Goal: Information Seeking & Learning: Learn about a topic

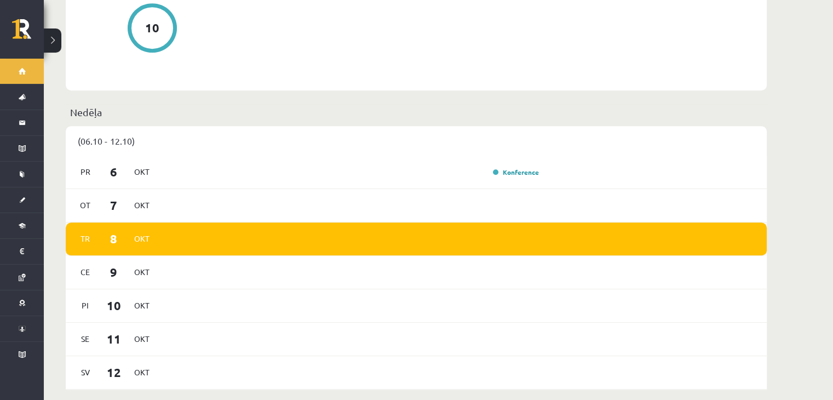
scroll to position [821, 0]
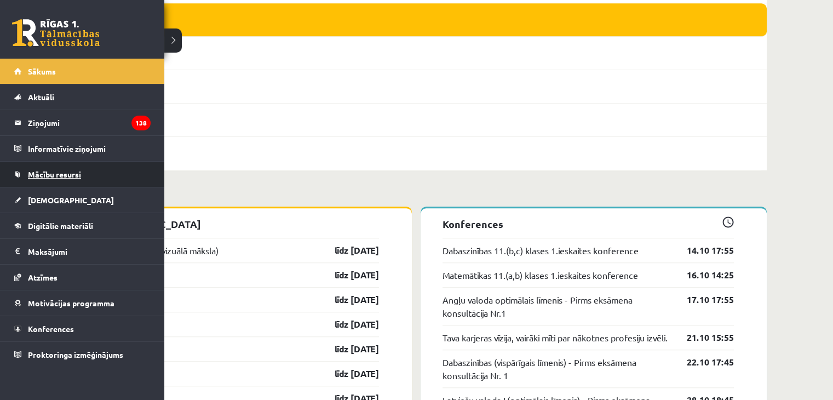
click at [47, 171] on span "Mācību resursi" at bounding box center [54, 174] width 53 height 10
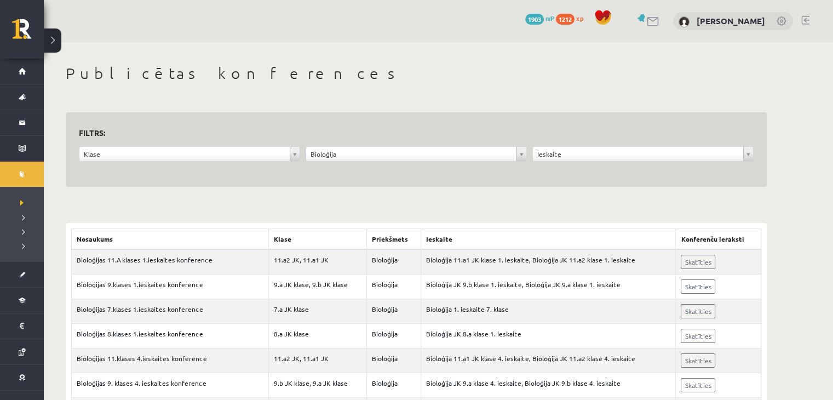
click at [272, 169] on div "**********" at bounding box center [416, 159] width 680 height 27
click at [275, 161] on div "Klase ***** ********" at bounding box center [189, 156] width 227 height 21
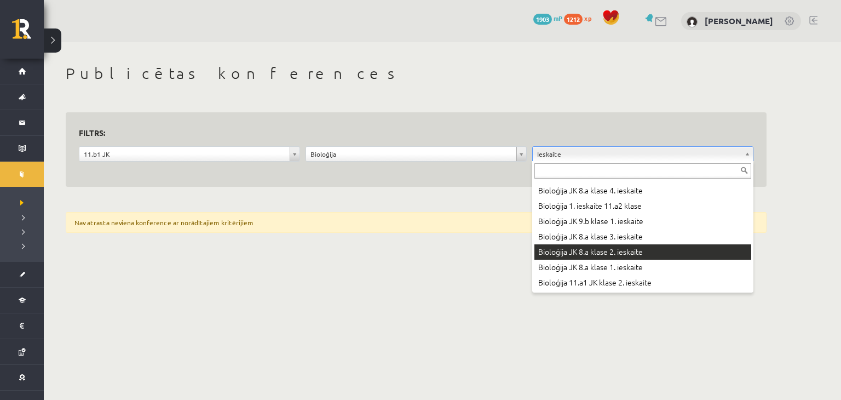
scroll to position [823, 0]
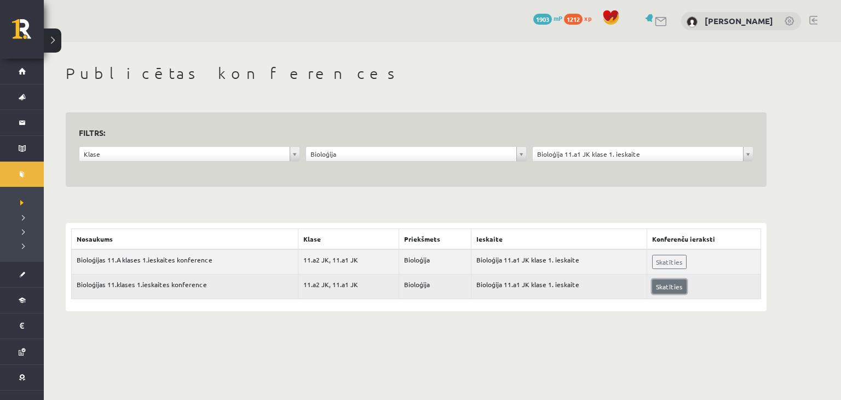
click at [666, 281] on link "Skatīties" at bounding box center [669, 286] width 34 height 14
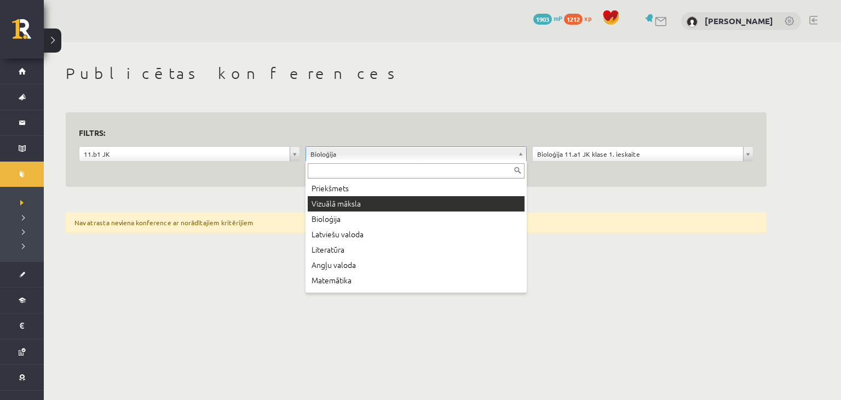
scroll to position [13, 0]
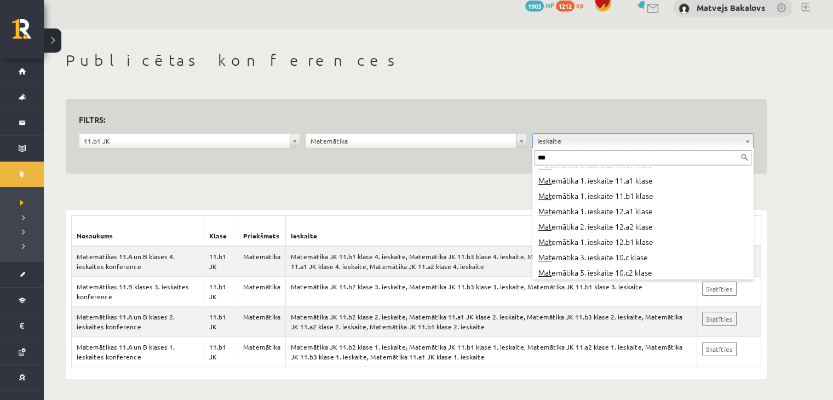
scroll to position [328, 0]
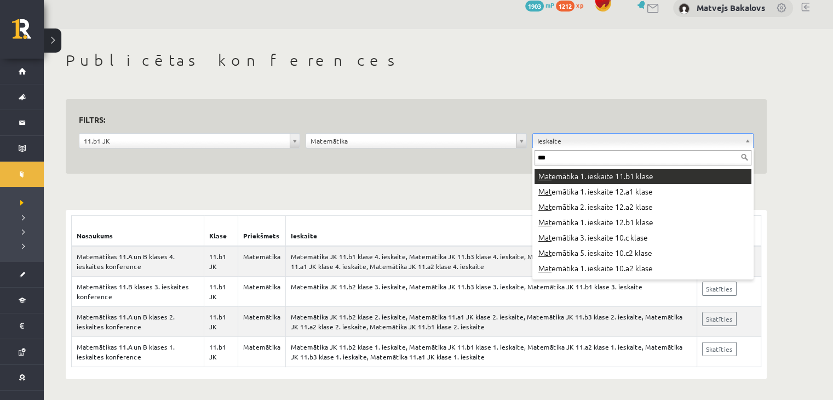
type input "***"
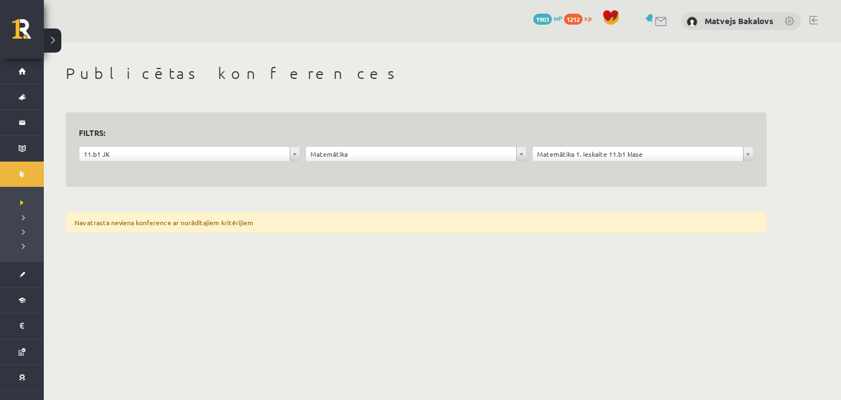
drag, startPoint x: 0, startPoint y: 0, endPoint x: 651, endPoint y: 188, distance: 678.1
click at [651, 188] on div "**********" at bounding box center [416, 151] width 744 height 219
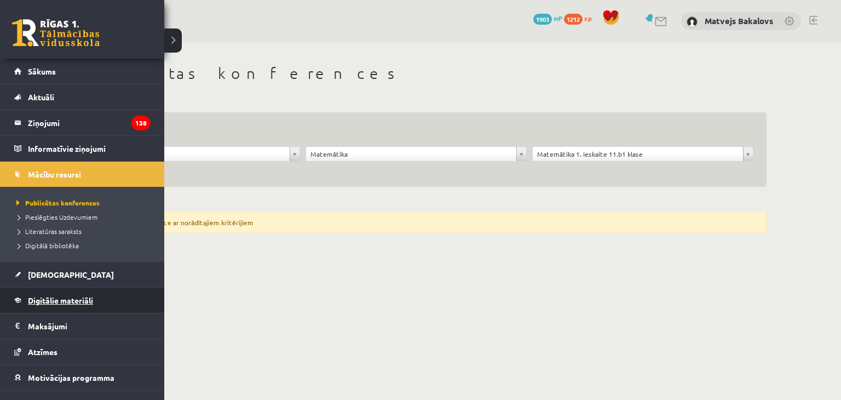
click at [57, 299] on span "Digitālie materiāli" at bounding box center [60, 300] width 65 height 10
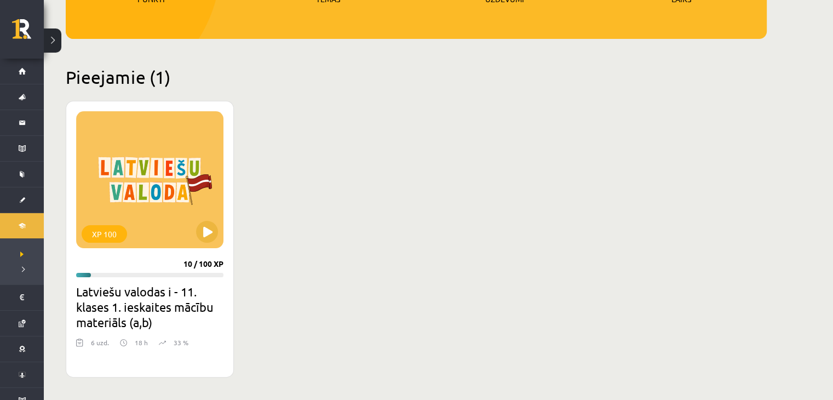
scroll to position [219, 0]
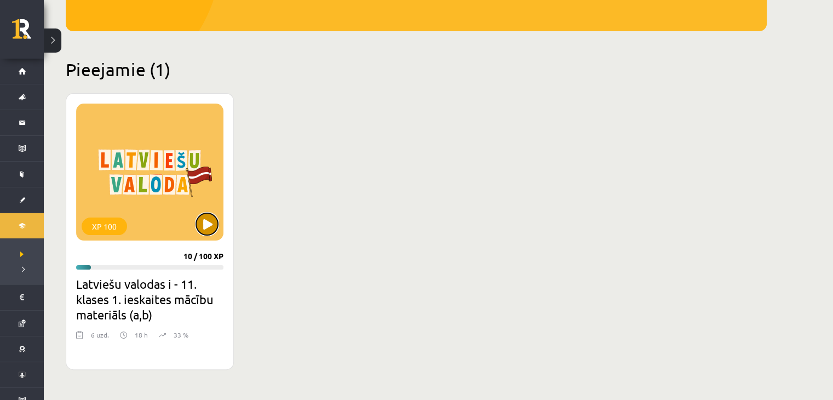
click at [201, 217] on button at bounding box center [207, 224] width 22 height 22
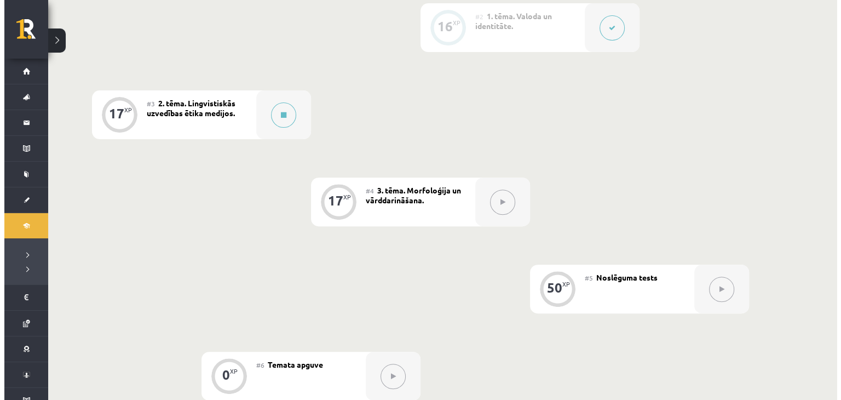
scroll to position [274, 0]
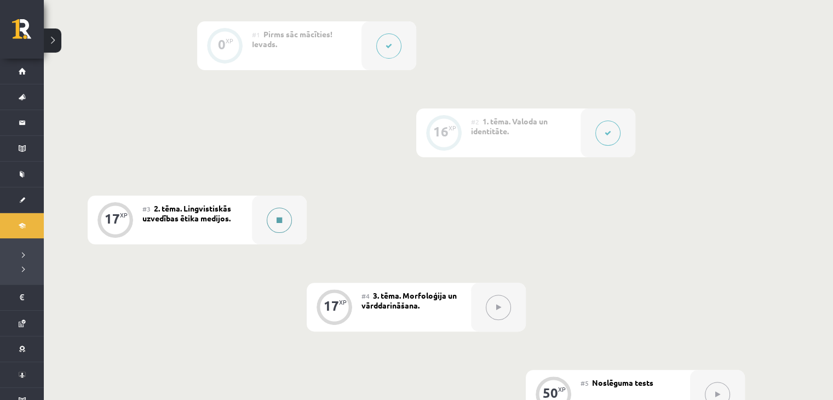
click at [279, 221] on icon at bounding box center [278, 220] width 5 height 7
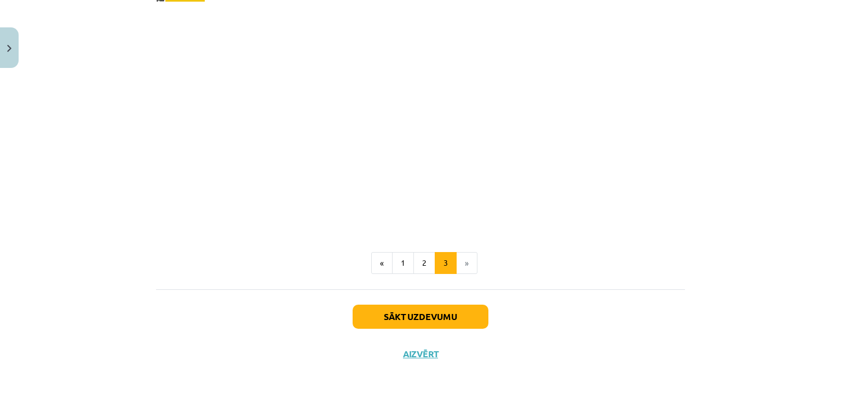
scroll to position [1977, 0]
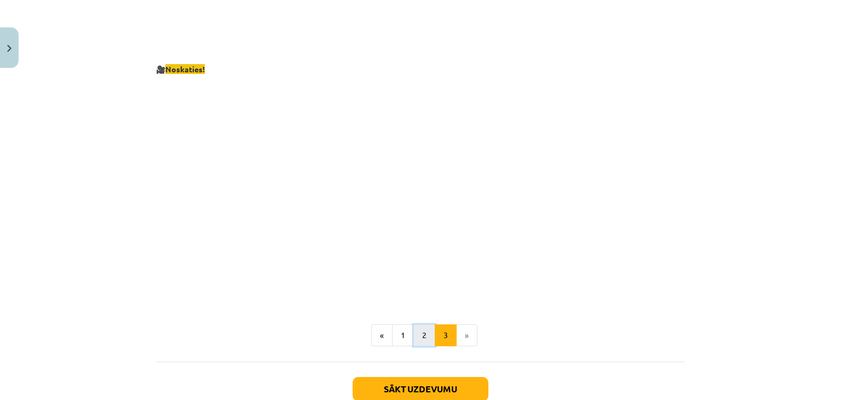
click at [414, 324] on button "2" at bounding box center [424, 335] width 22 height 22
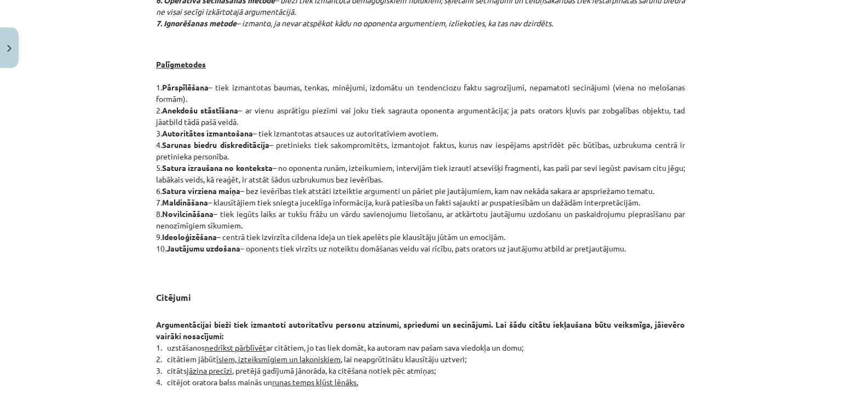
scroll to position [881, 0]
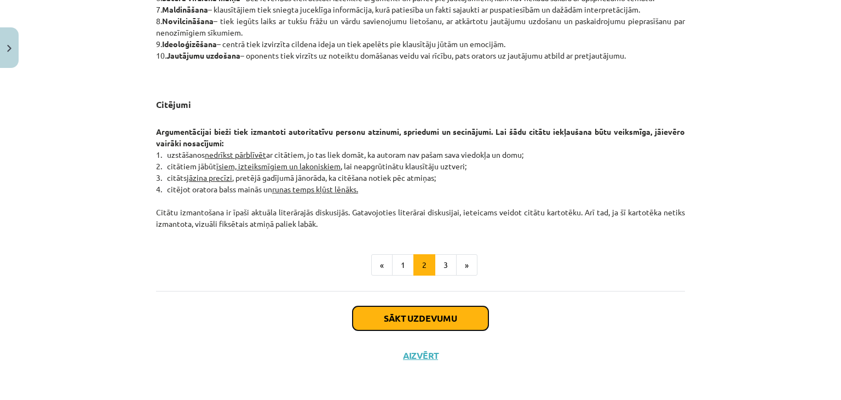
click at [400, 316] on button "Sākt uzdevumu" at bounding box center [421, 318] width 136 height 24
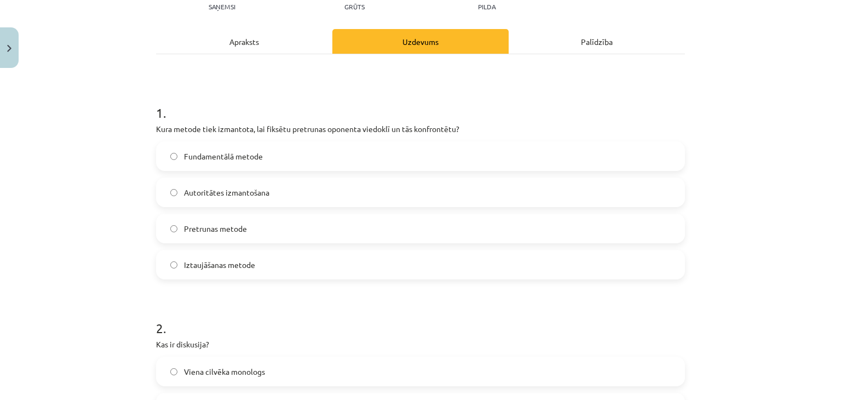
scroll to position [137, 0]
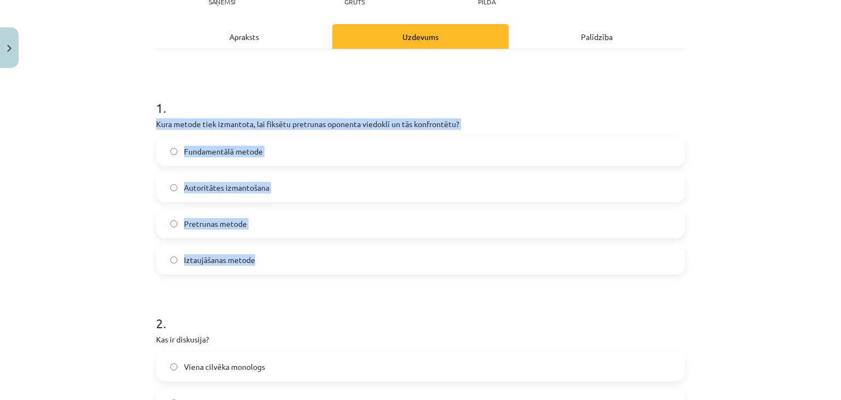
drag, startPoint x: 153, startPoint y: 119, endPoint x: 500, endPoint y: 263, distance: 376.2
click at [500, 263] on div "1 . Kura metode tiek izmantota, lai fiksētu pretrunas oponenta viedoklī un tās …" at bounding box center [420, 177] width 529 height 193
copy div "Kura metode tiek izmantota, lai fiksētu pretrunas oponenta viedoklī un tās konf…"
click at [205, 273] on div "Iztaujāšanas metode" at bounding box center [420, 260] width 529 height 30
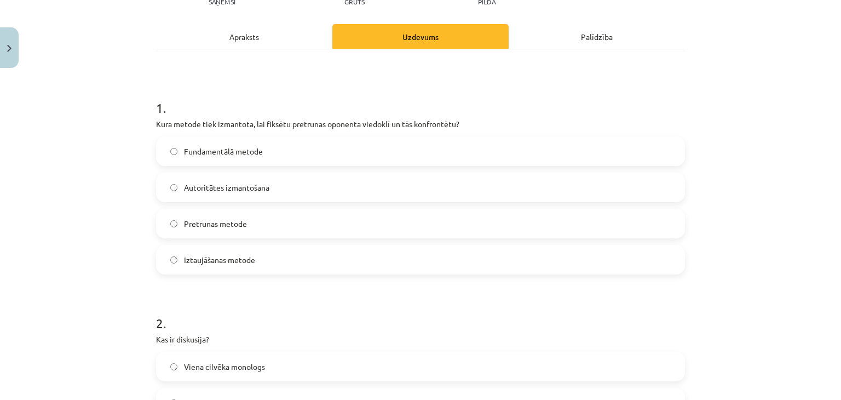
click at [205, 263] on span "Iztaujāšanas metode" at bounding box center [219, 259] width 71 height 11
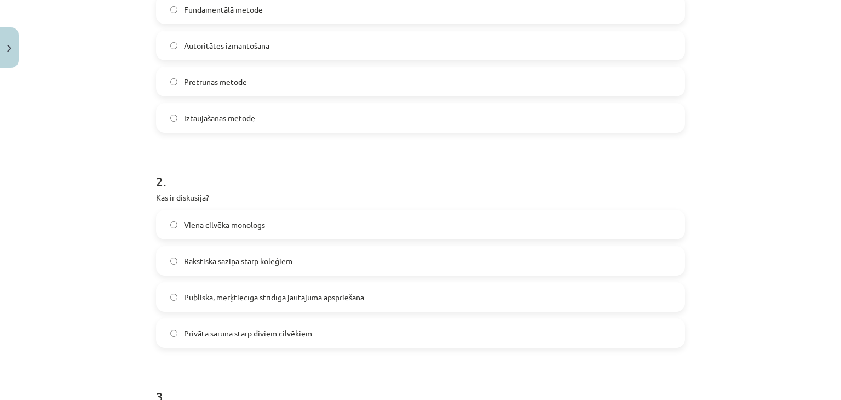
scroll to position [411, 0]
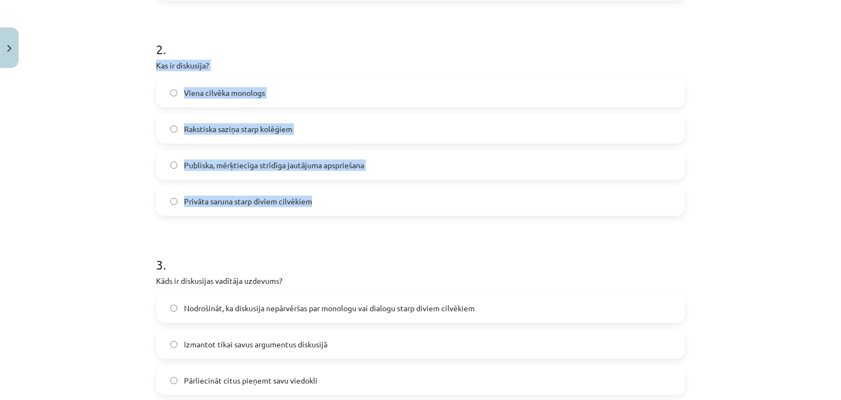
drag, startPoint x: 141, startPoint y: 67, endPoint x: 316, endPoint y: 208, distance: 224.7
click at [316, 208] on div "Mācību tēma: Latviešu valodas i - 11. klases 1. ieskaites mācību materiāls (a,b…" at bounding box center [420, 200] width 841 height 400
copy div "Kas ir diskusija? Viena cilvēka monologs Rakstiska saziņa starp kolēģiem Publis…"
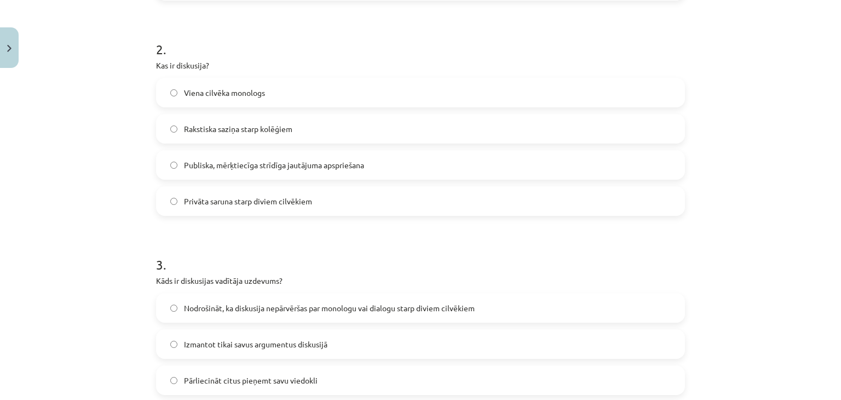
click at [227, 54] on h1 "2 ." at bounding box center [420, 39] width 529 height 34
click at [311, 162] on span "Publiska, mērķtiecīga strīdīga jautājuma apspriešana" at bounding box center [274, 164] width 180 height 11
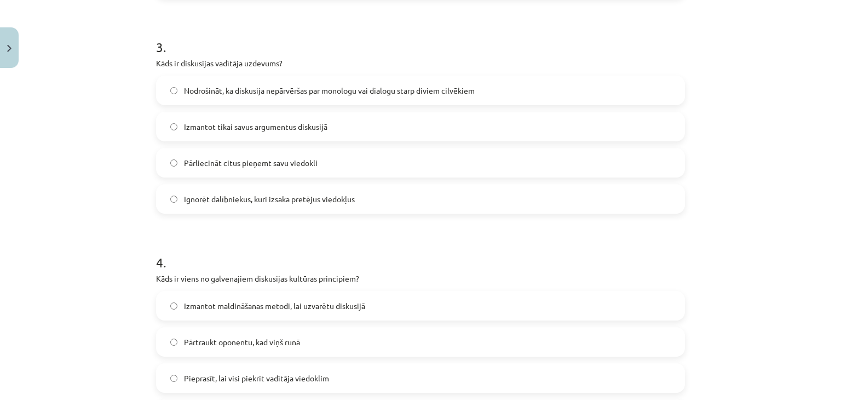
scroll to position [630, 0]
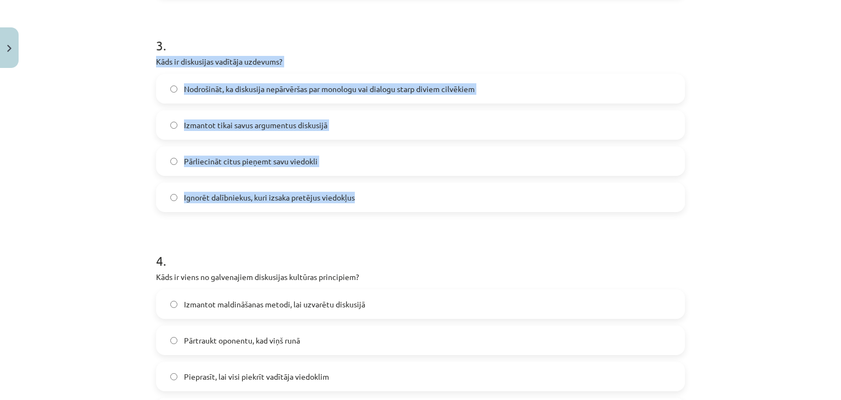
drag, startPoint x: 149, startPoint y: 57, endPoint x: 355, endPoint y: 151, distance: 225.9
click at [359, 200] on div "17 XP Saņemsi Grūts 477 pilda Apraksts Uzdevums Palīdzība 1 . Kura metode tiek …" at bounding box center [420, 92] width 542 height 1298
copy div "Kāds ir diskusijas vadītāja uzdevums? Nodrošināt, ka diskusija nepārvēršas par …"
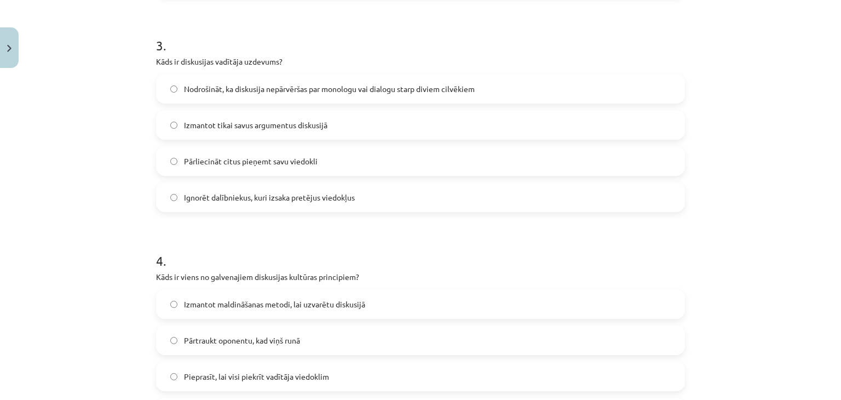
click at [351, 48] on h1 "3 ." at bounding box center [420, 36] width 529 height 34
drag, startPoint x: 338, startPoint y: 158, endPoint x: 262, endPoint y: 218, distance: 97.4
click at [262, 218] on form "1 . Kura metode tiek izmantota, lai fiksētu pretrunas oponenta viedoklī un tās …" at bounding box center [420, 115] width 529 height 1054
click at [215, 84] on span "Nodrošināt, ka diskusija nepārvēršas par monologu vai dialogu starp diviem cilv…" at bounding box center [329, 88] width 291 height 11
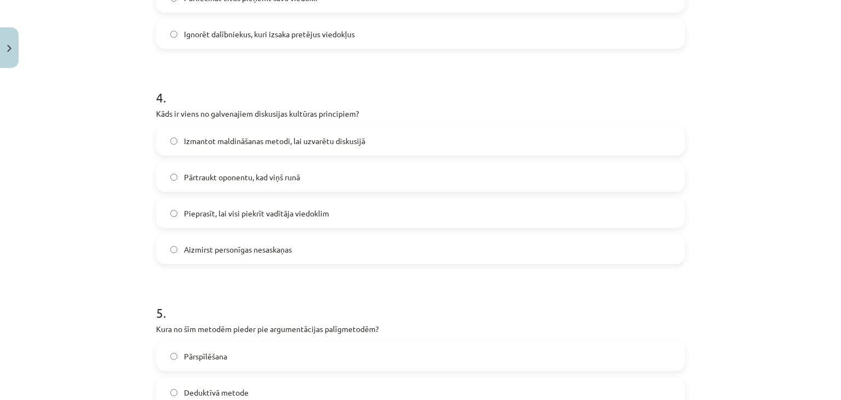
scroll to position [794, 0]
click at [255, 215] on span "Pieprasīt, lai visi piekrīt vadītāja viedoklim" at bounding box center [256, 211] width 145 height 11
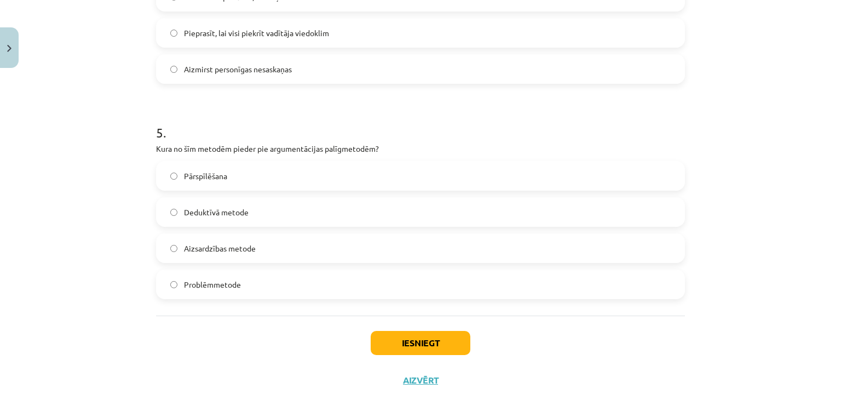
scroll to position [998, 0]
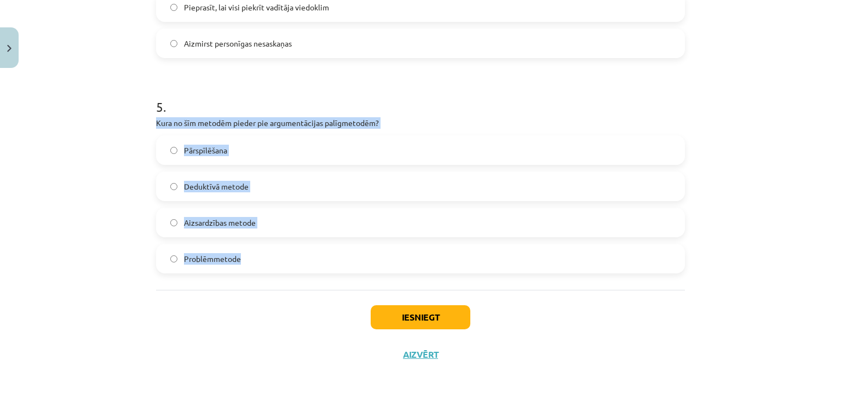
drag, startPoint x: 152, startPoint y: 123, endPoint x: 304, endPoint y: 251, distance: 198.1
copy div "Kura no šīm metodēm pieder pie argumentācijas palīgmetodēm? Pārspīlēšana Dedukt…"
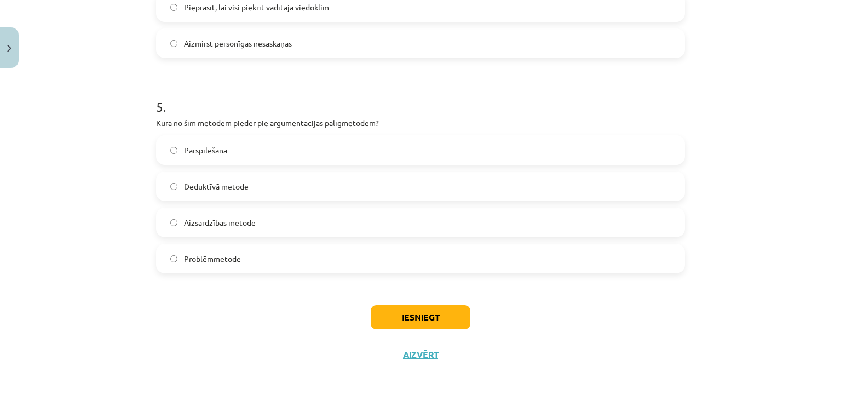
click at [214, 149] on span "Pārspīlēšana" at bounding box center [205, 150] width 43 height 11
click at [413, 311] on button "Iesniegt" at bounding box center [421, 317] width 100 height 24
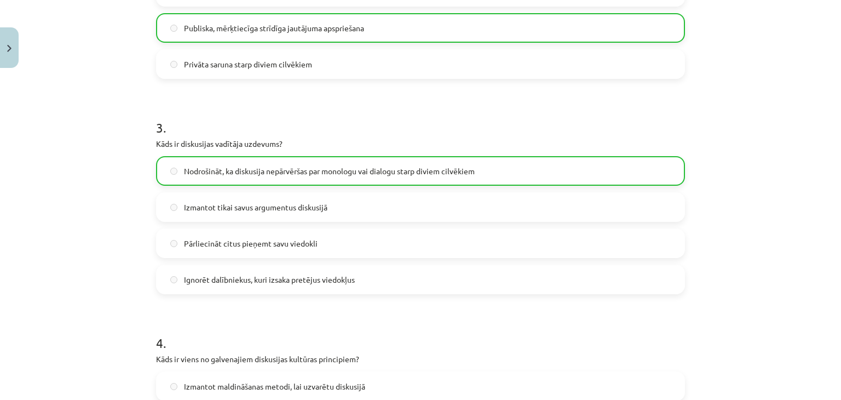
scroll to position [766, 0]
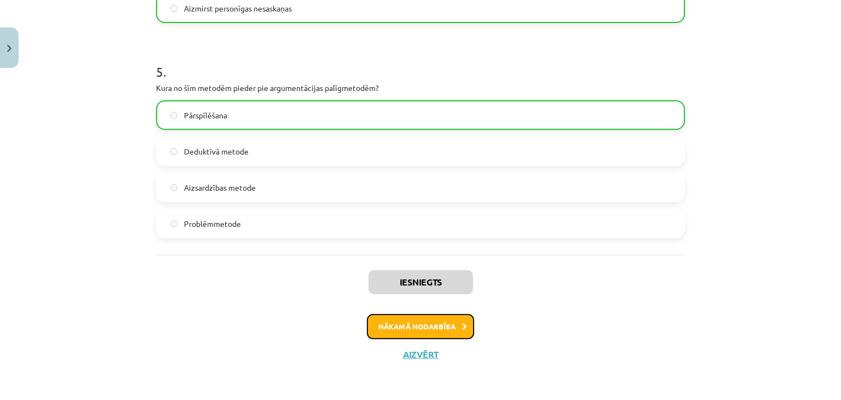
click at [372, 325] on button "Nākamā nodarbība" at bounding box center [420, 326] width 107 height 25
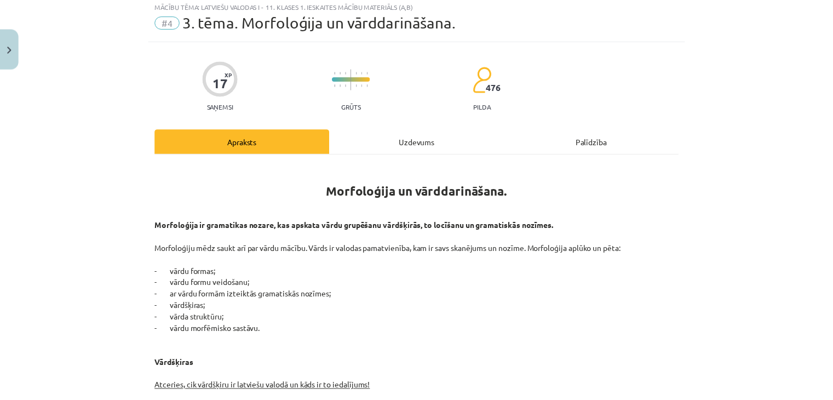
scroll to position [27, 0]
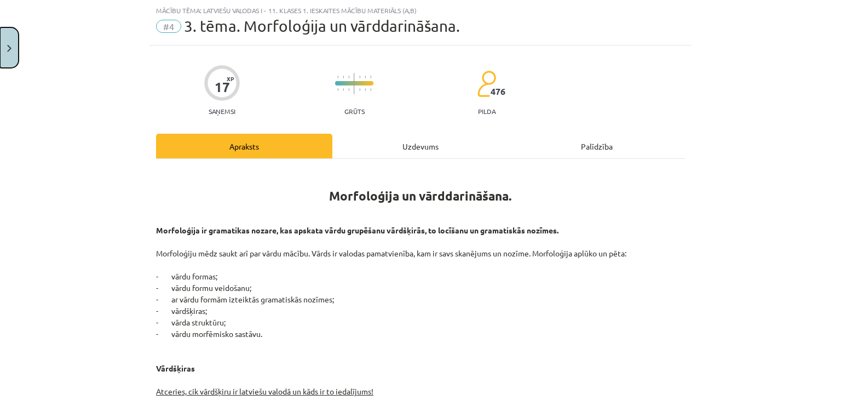
click at [15, 43] on button "Close" at bounding box center [9, 47] width 19 height 41
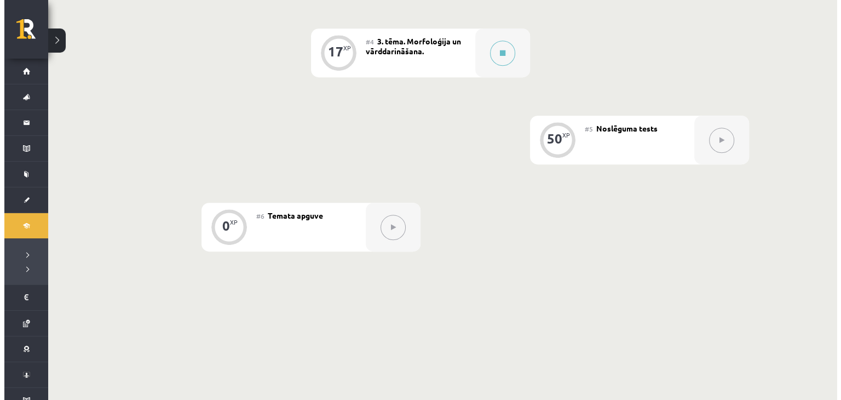
scroll to position [547, 0]
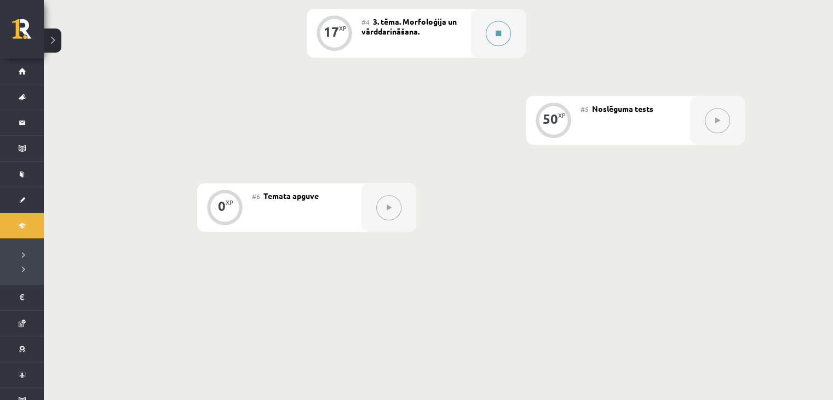
click at [496, 36] on icon at bounding box center [497, 33] width 5 height 7
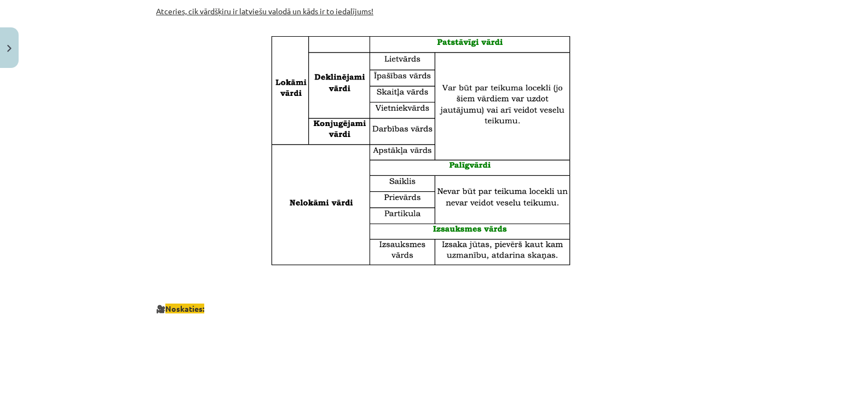
scroll to position [383, 0]
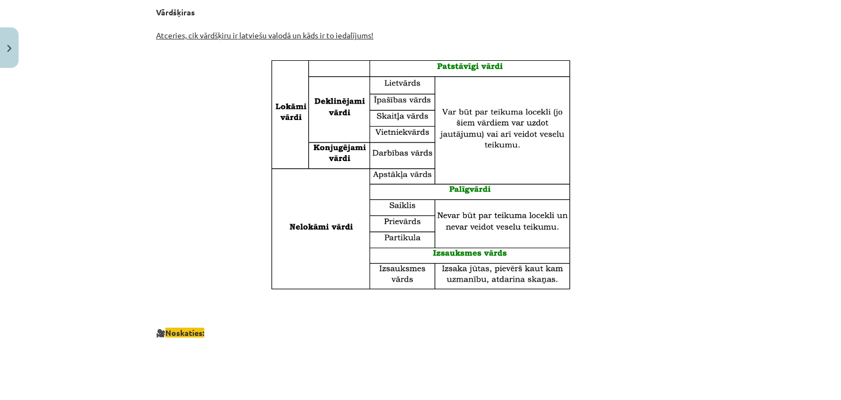
drag, startPoint x: 442, startPoint y: 182, endPoint x: 154, endPoint y: 253, distance: 297.0
click at [156, 254] on p at bounding box center [420, 175] width 529 height 232
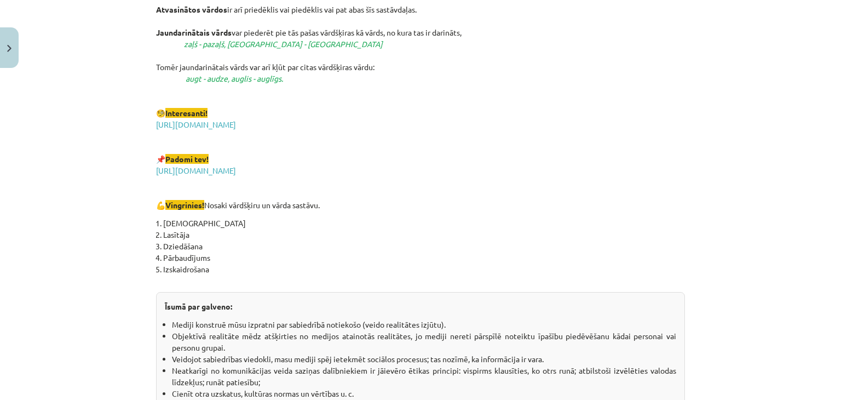
scroll to position [1775, 0]
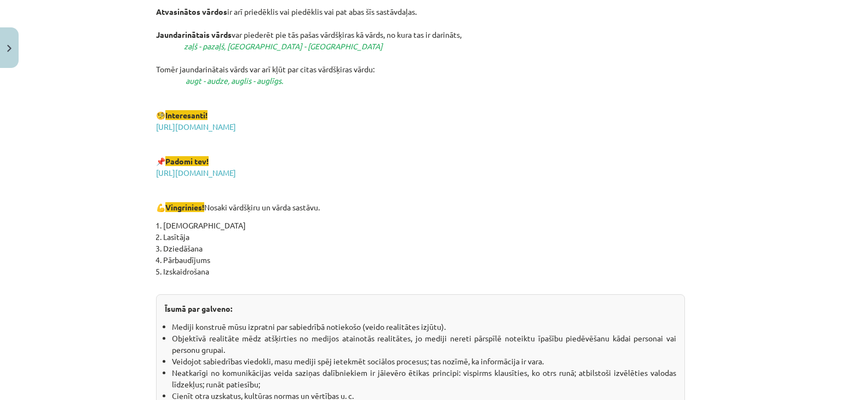
drag, startPoint x: 205, startPoint y: 204, endPoint x: 325, endPoint y: 203, distance: 119.3
click at [337, 205] on p "Pirmatnīgos vārdos ir tikai sakne un galotne vai pat tikai sakne. Atvasinātos v…" at bounding box center [420, 92] width 529 height 241
copy p "Nosaki vārdšķiru un vārda sastāvu."
click at [324, 140] on p "Pirmatnīgos vārdos ir tikai sakne un galotne vai pat tikai sakne. Atvasinātos v…" at bounding box center [420, 92] width 529 height 241
drag, startPoint x: 536, startPoint y: 121, endPoint x: 383, endPoint y: 143, distance: 154.8
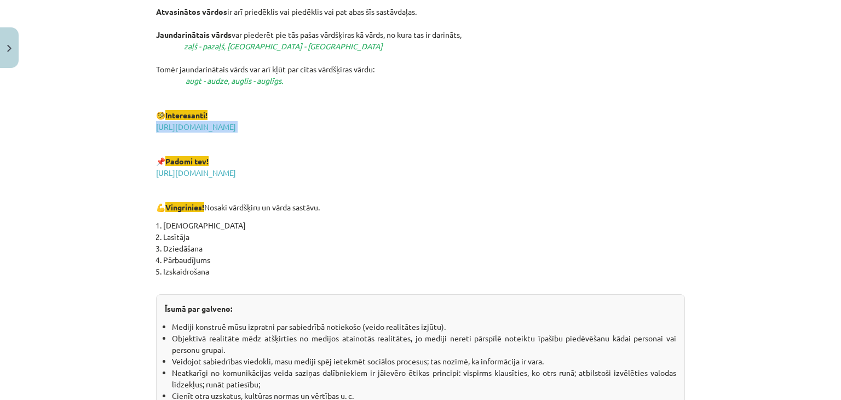
click at [384, 142] on p "Pirmatnīgos vārdos ir tikai sakne un galotne vai pat tikai sakne. Atvasinātos v…" at bounding box center [420, 92] width 529 height 241
click at [384, 149] on p "Pirmatnīgos vārdos ir tikai sakne un galotne vai pat tikai sakne. Atvasinātos v…" at bounding box center [420, 92] width 529 height 241
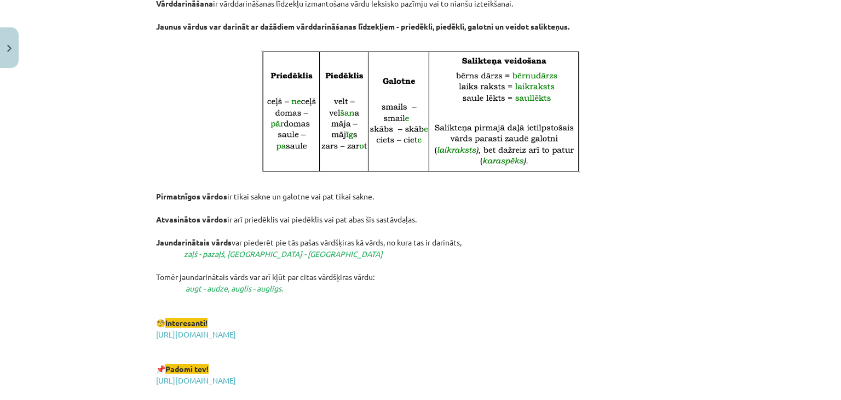
scroll to position [1556, 0]
